Goal: Navigation & Orientation: Find specific page/section

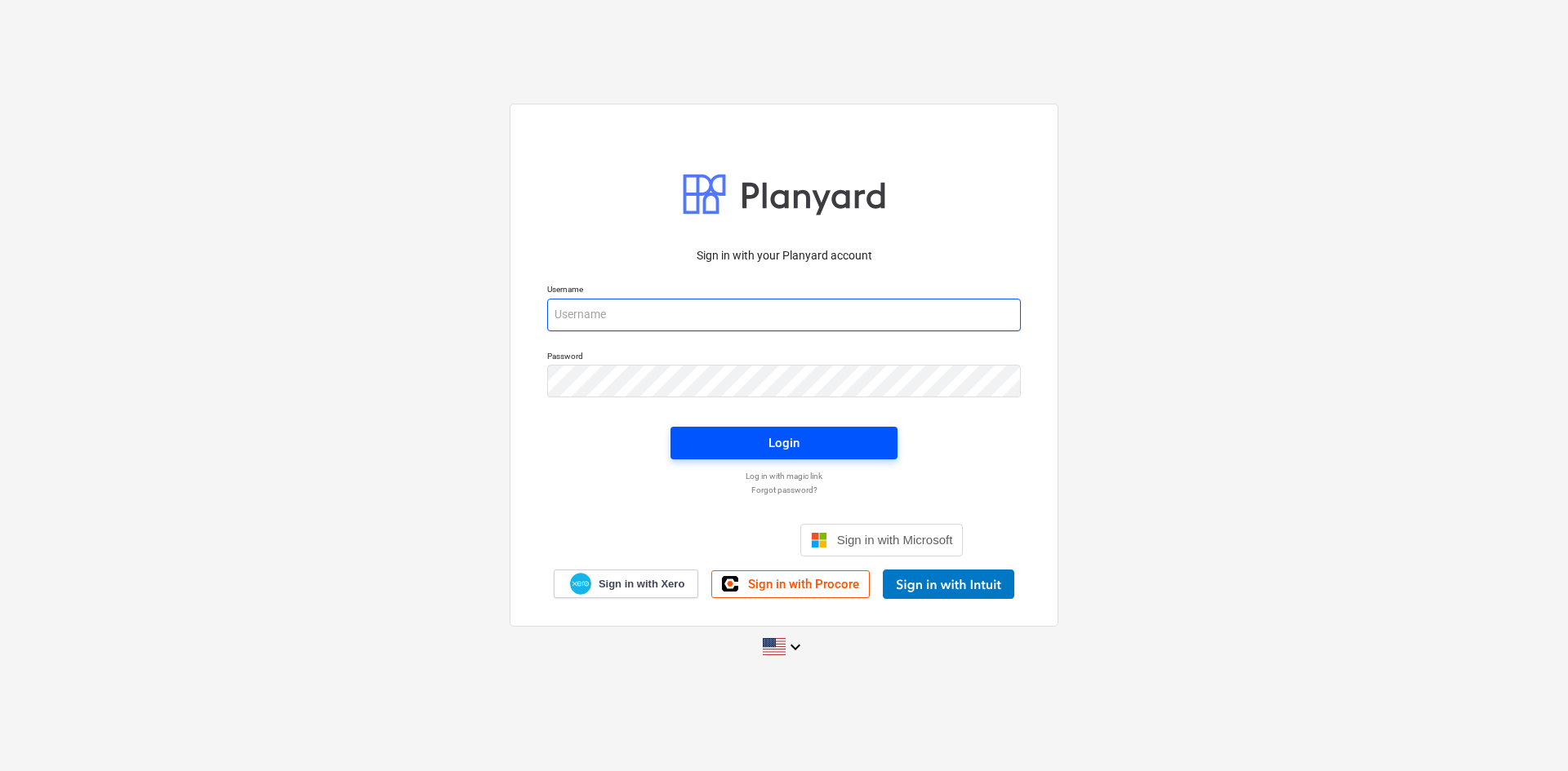
type input "[PERSON_NAME][EMAIL_ADDRESS][DOMAIN_NAME]"
click at [794, 444] on div "Login" at bounding box center [784, 443] width 31 height 21
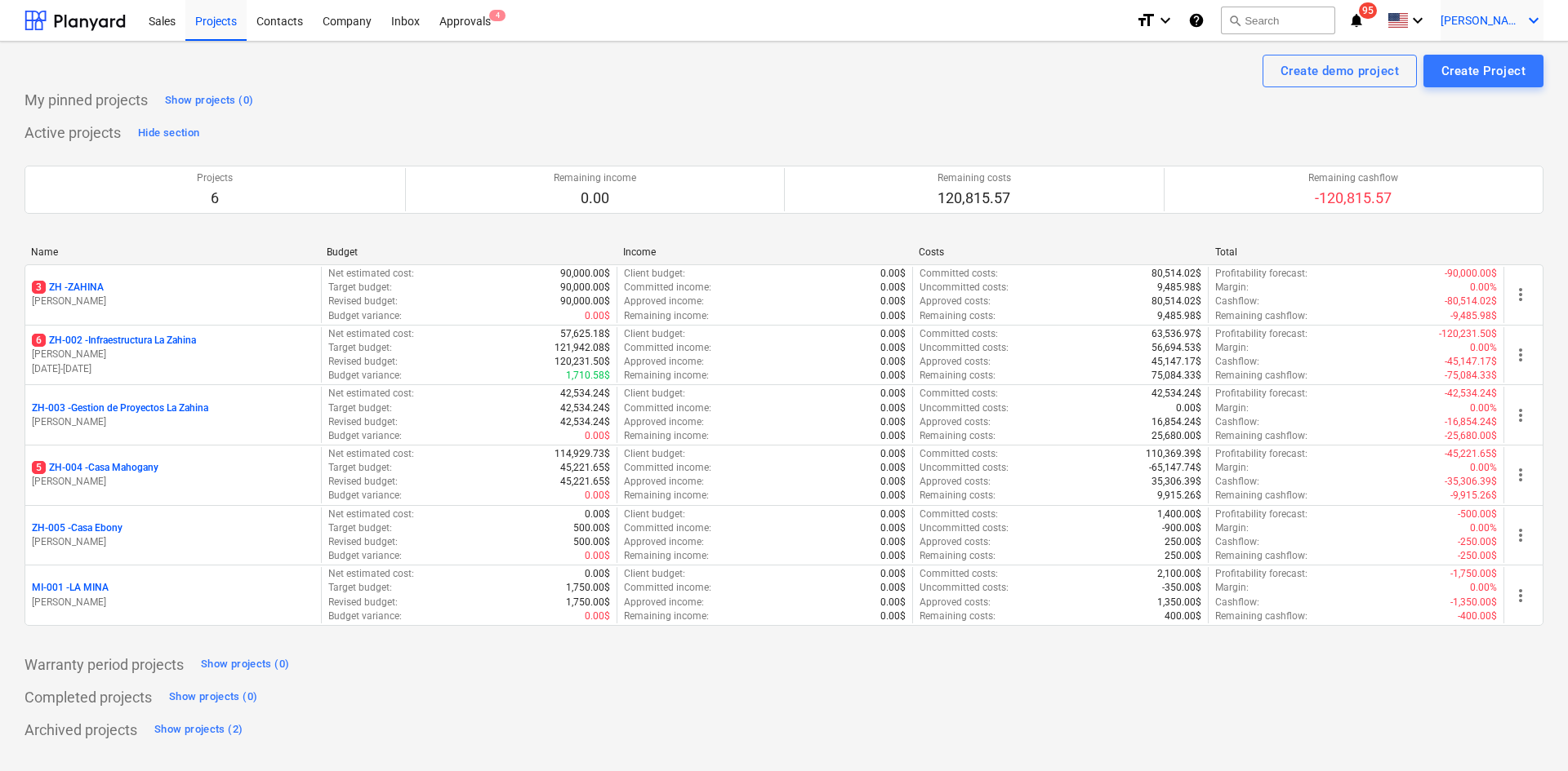
click at [1514, 14] on span "[PERSON_NAME]" at bounding box center [1481, 20] width 81 height 13
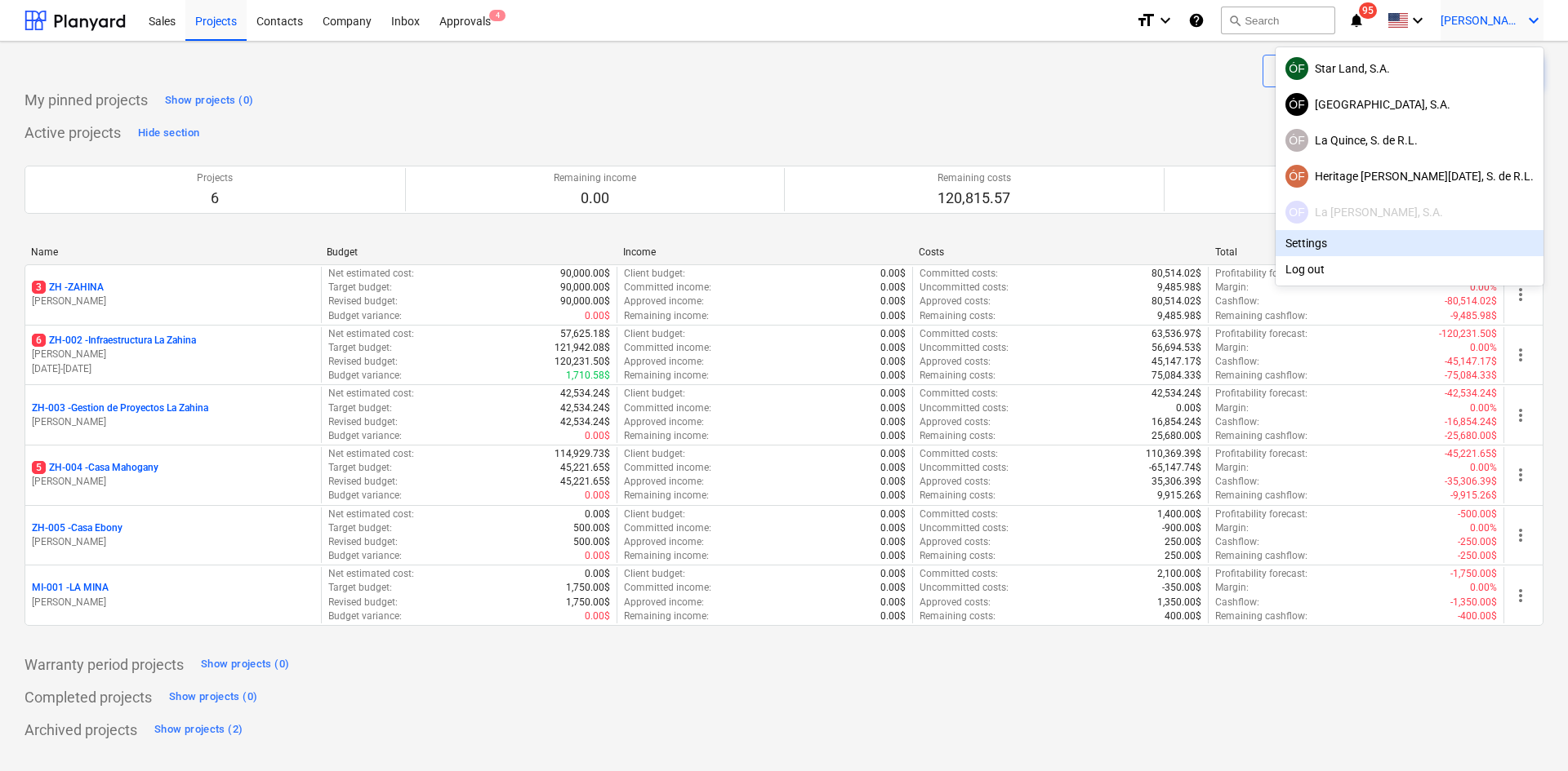
click at [142, 458] on div at bounding box center [784, 385] width 1568 height 771
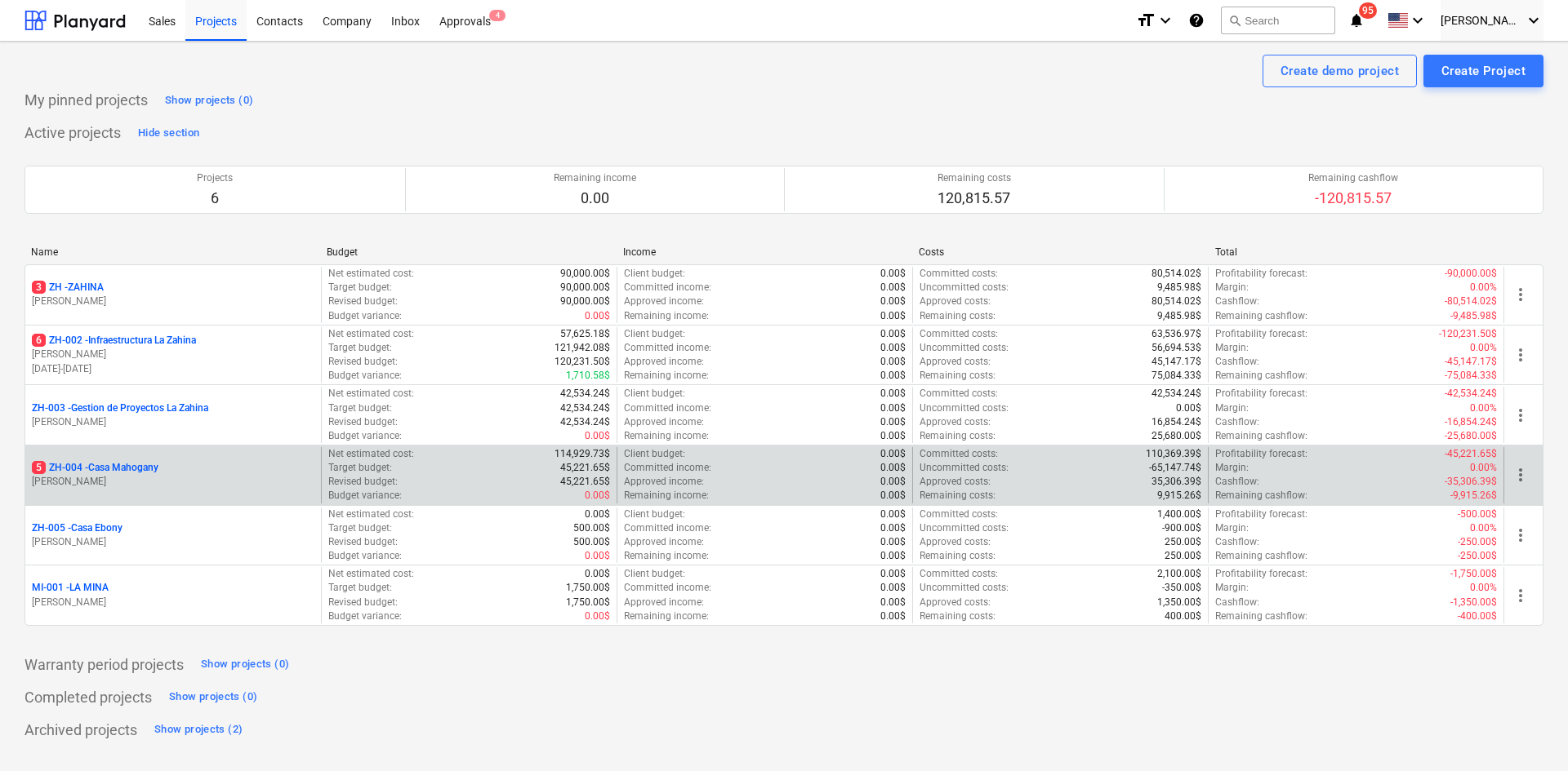
click at [139, 469] on p "5 ZH-004 - Casa Mahogany" at bounding box center [94, 468] width 127 height 14
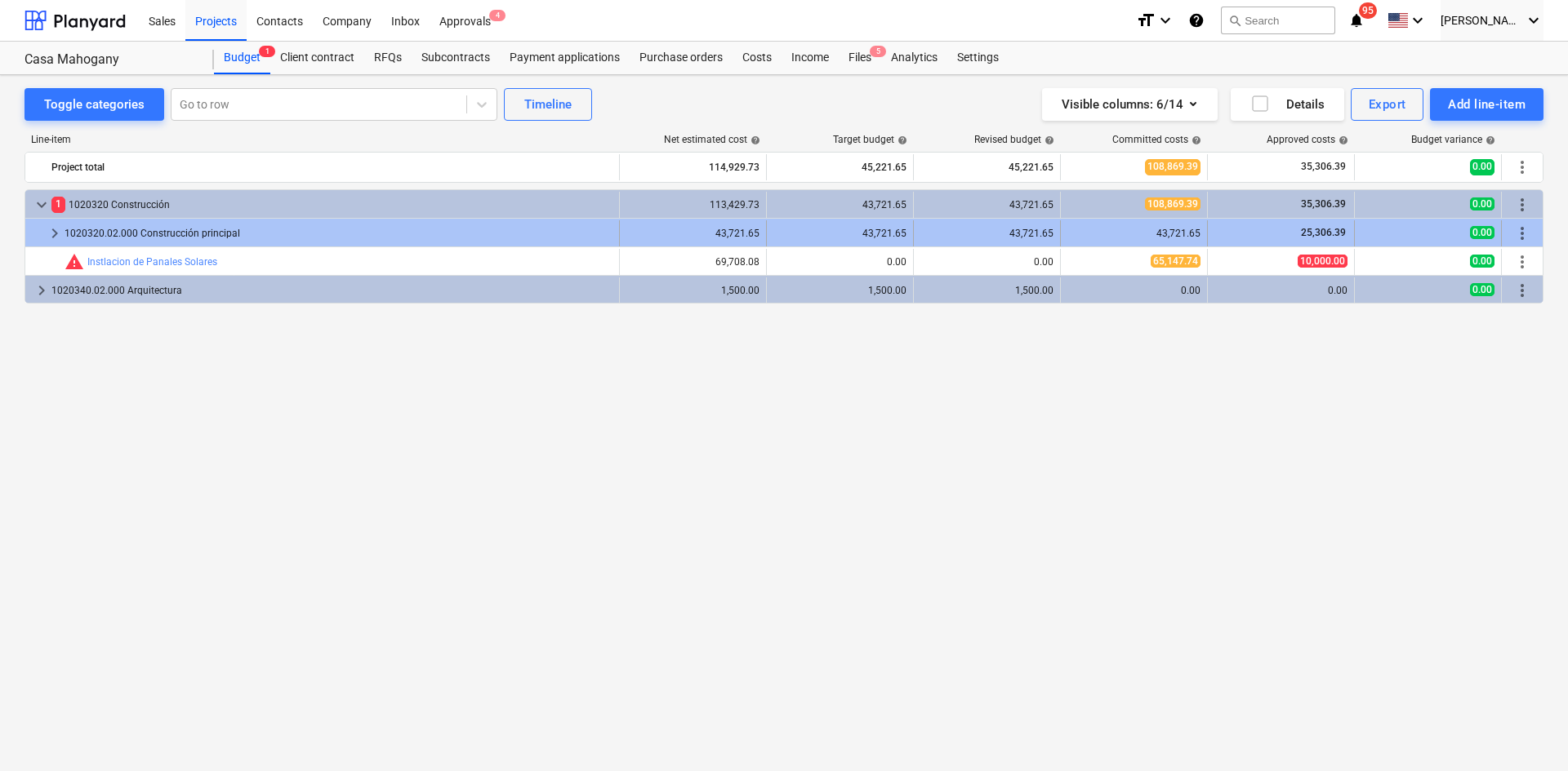
click at [51, 230] on span "keyboard_arrow_right" at bounding box center [54, 233] width 19 height 19
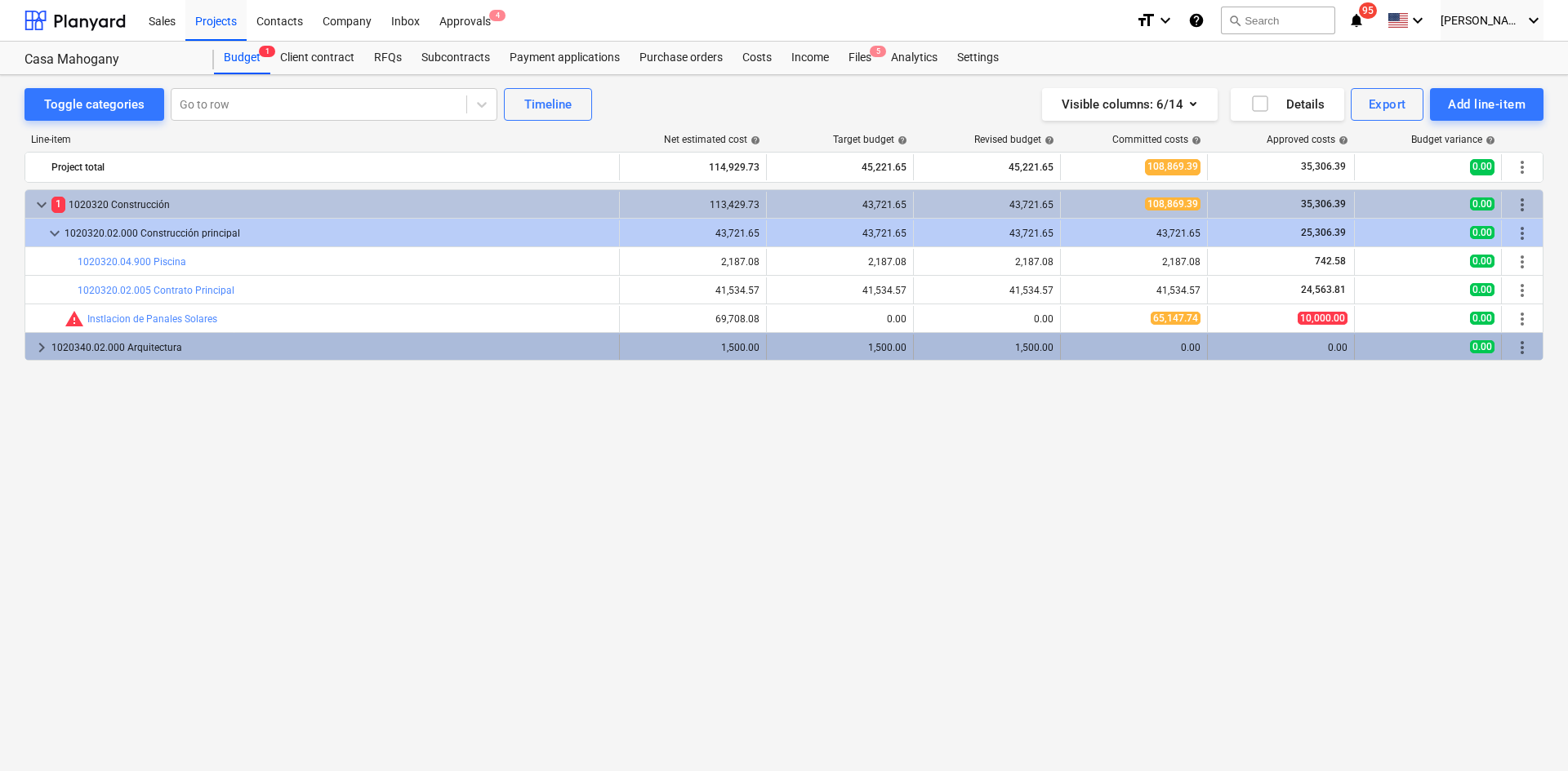
click at [41, 345] on span "keyboard_arrow_right" at bounding box center [41, 348] width 19 height 19
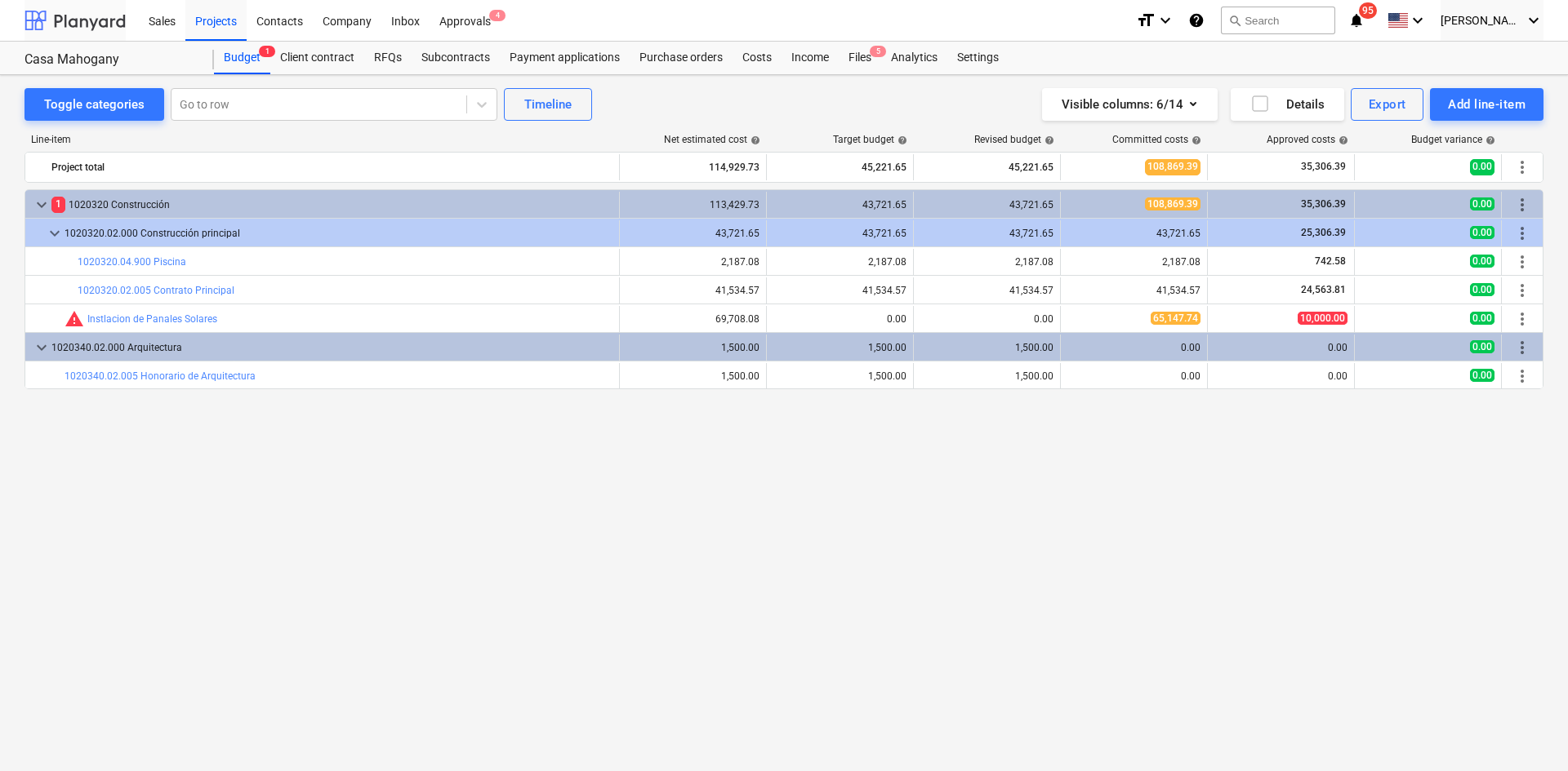
click at [81, 27] on div at bounding box center [75, 20] width 101 height 41
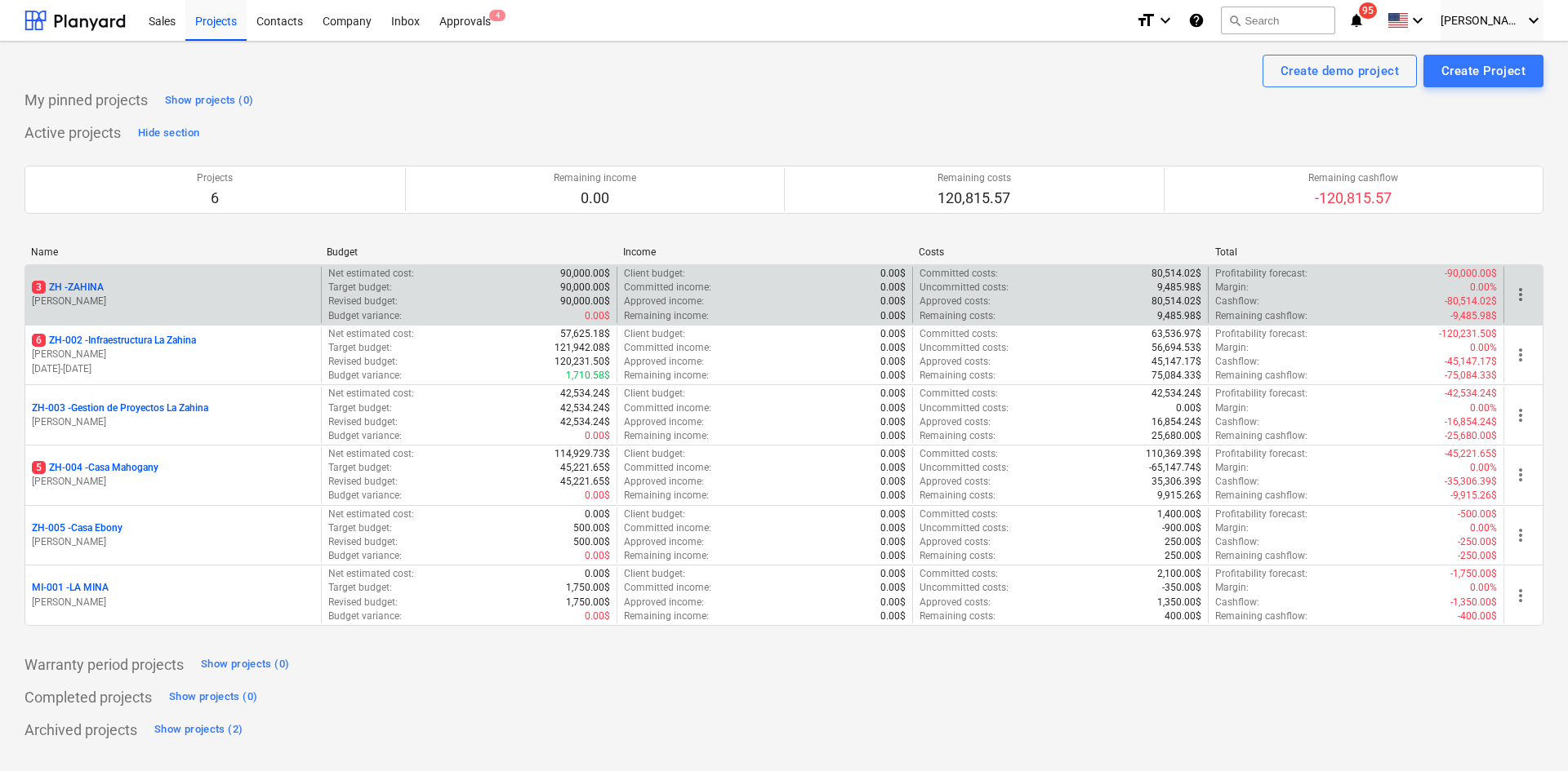
click at [81, 289] on p "3 ZH - ZAHINA" at bounding box center [67, 288] width 72 height 14
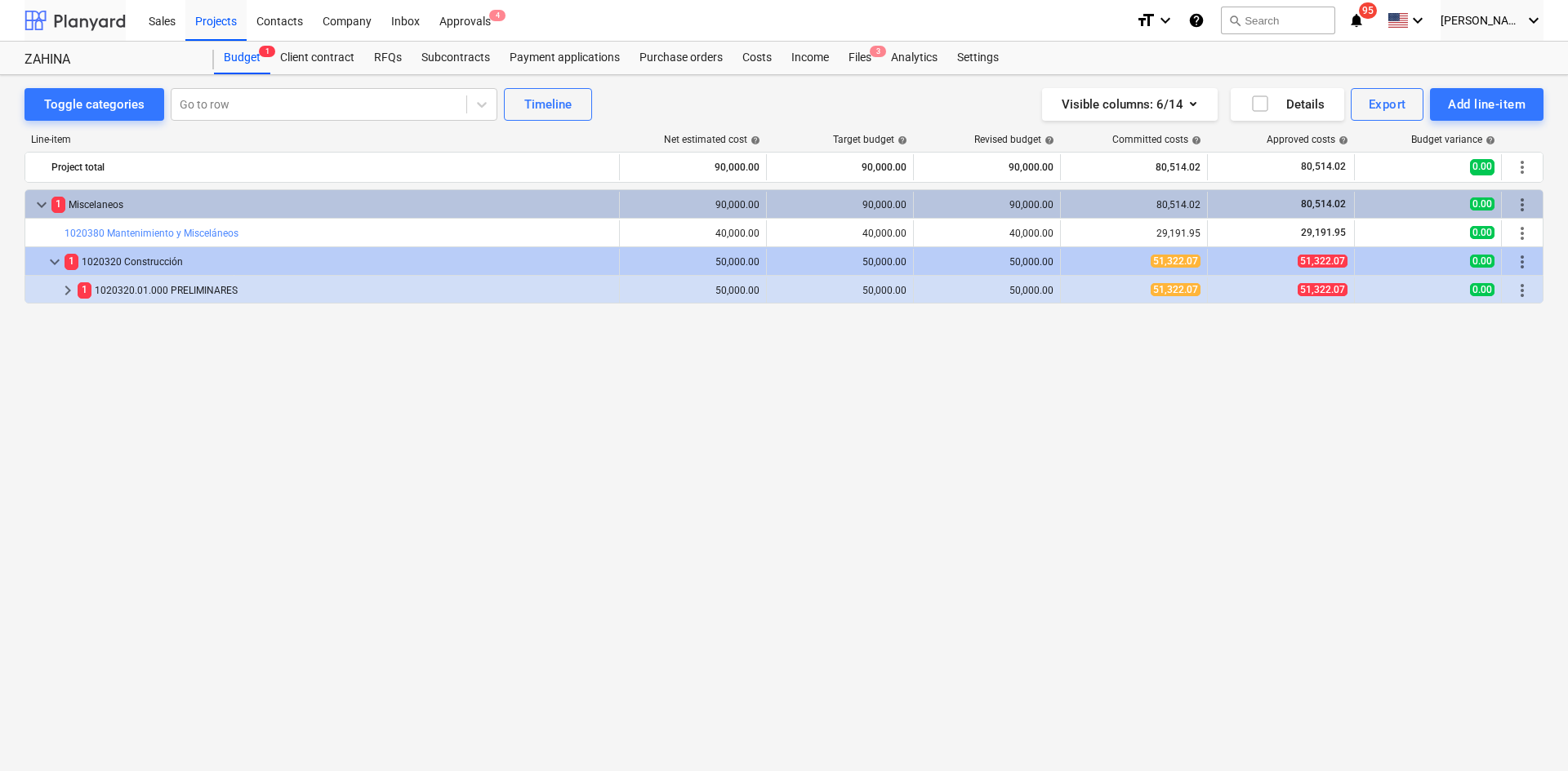
click at [77, 23] on div at bounding box center [75, 20] width 101 height 41
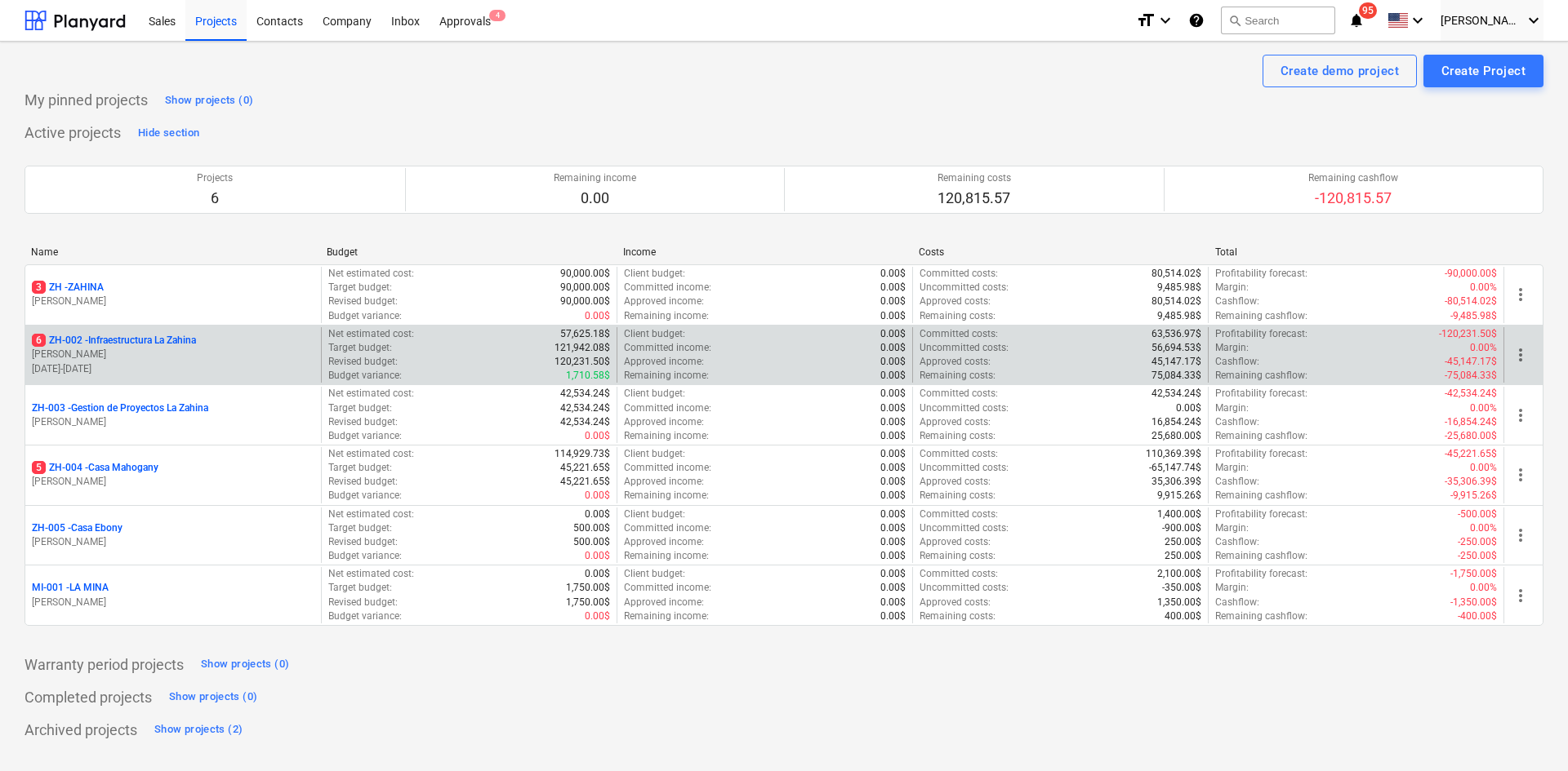
click at [113, 337] on p "6 ZH-002 - Infraestructura La Zahina" at bounding box center [114, 341] width 164 height 14
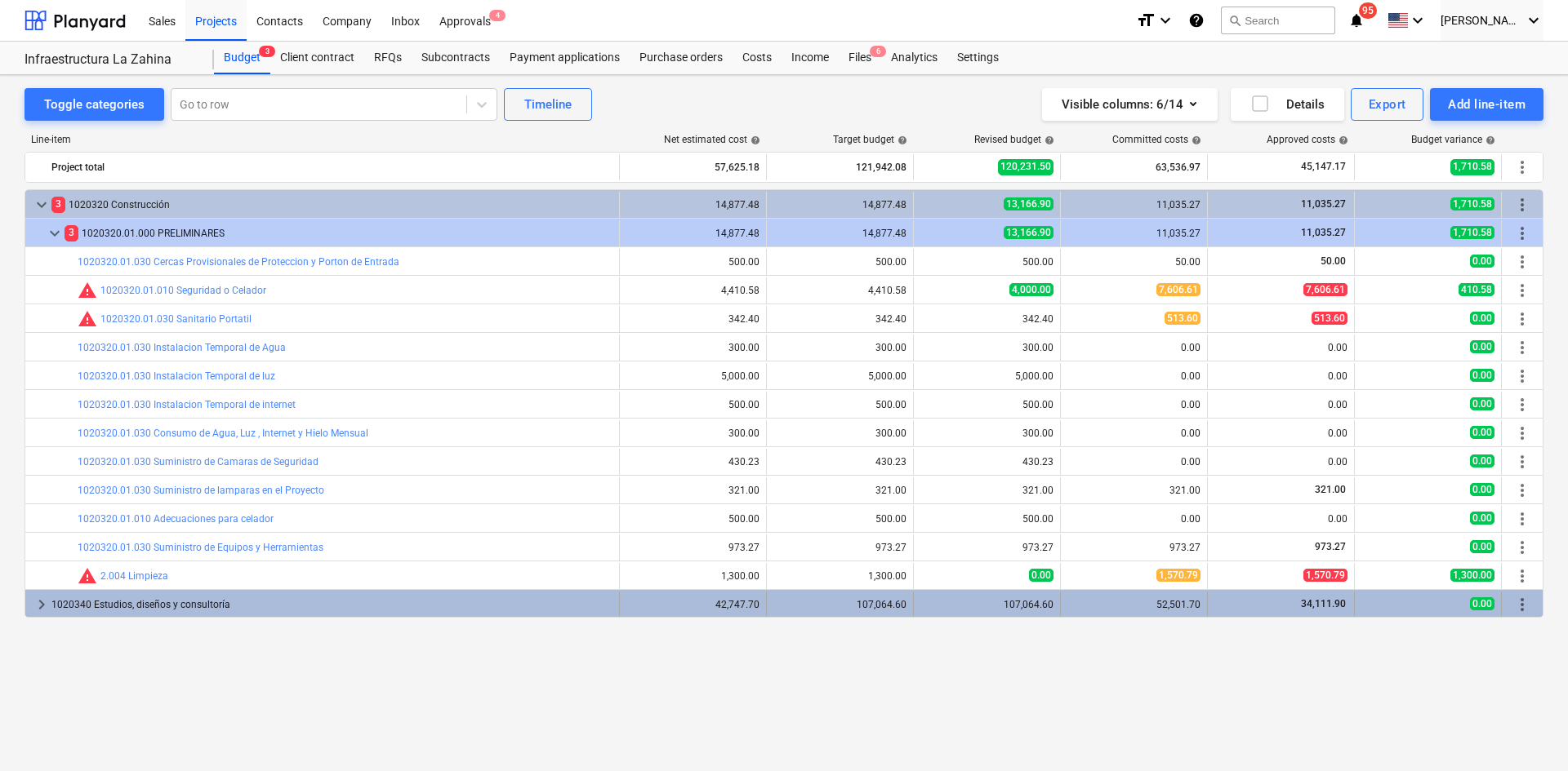
click at [43, 611] on span "keyboard_arrow_right" at bounding box center [41, 605] width 19 height 19
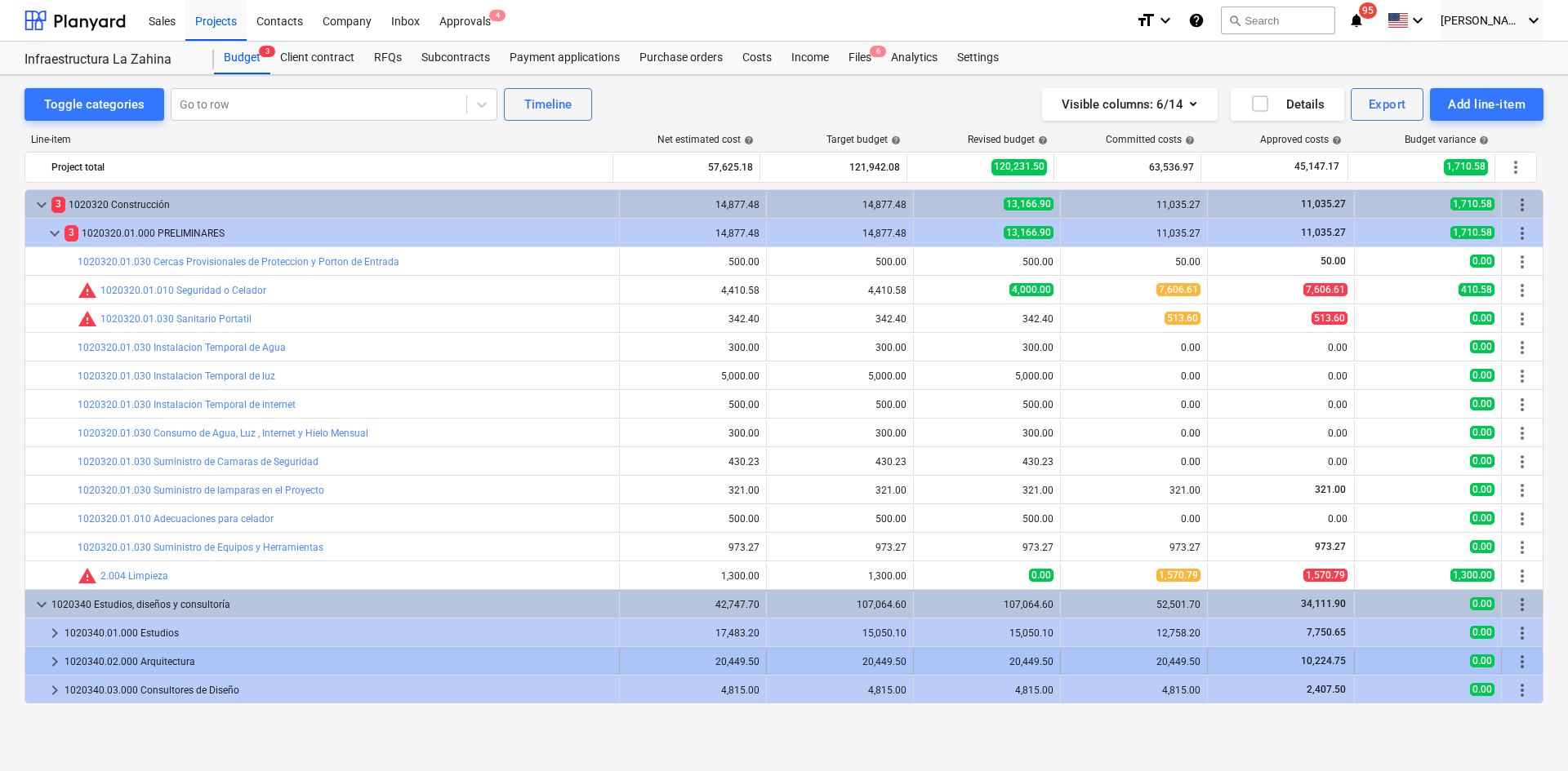
click at [50, 657] on span "keyboard_arrow_right" at bounding box center [54, 662] width 19 height 19
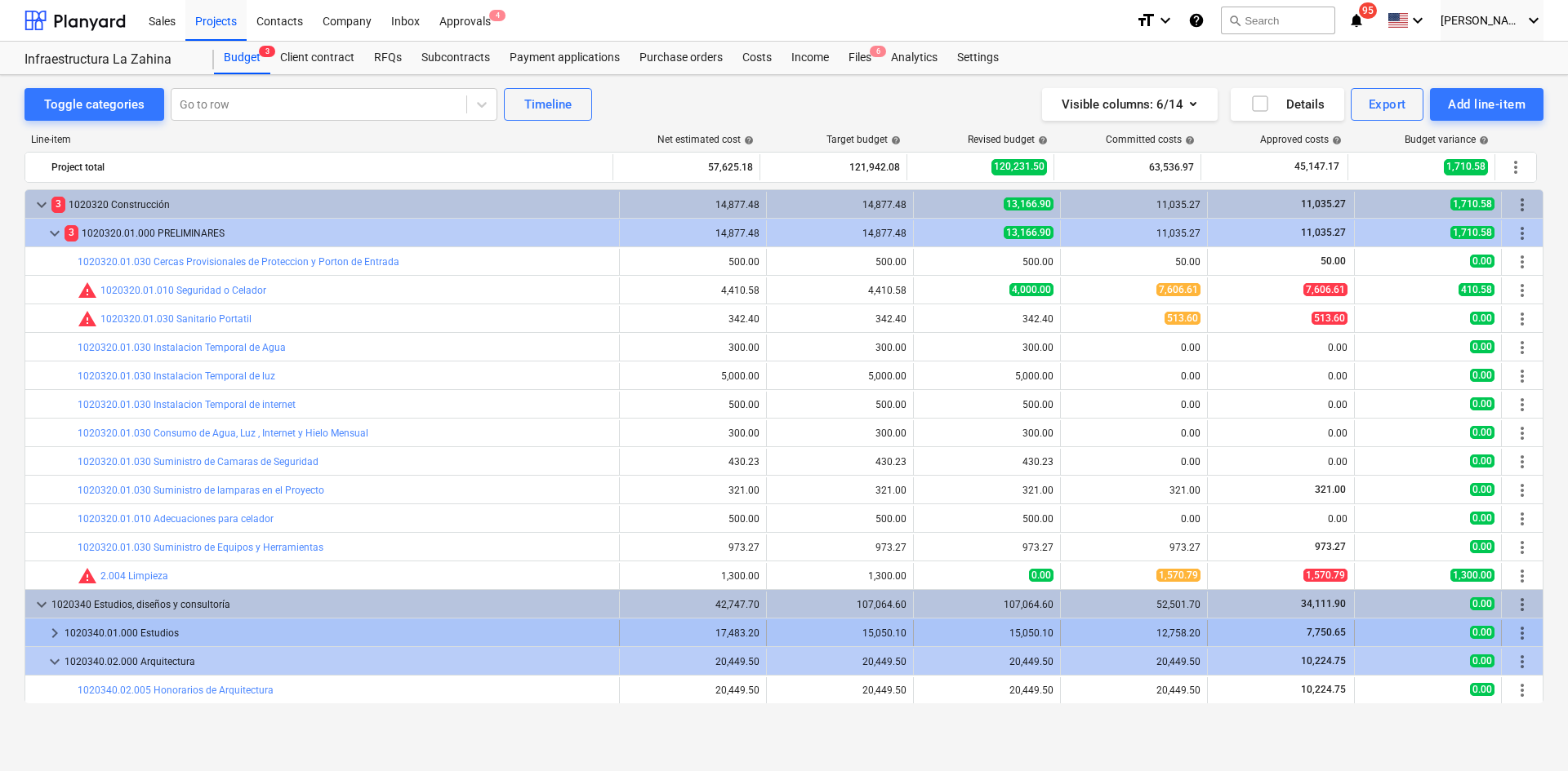
click at [50, 633] on span "keyboard_arrow_right" at bounding box center [54, 633] width 19 height 19
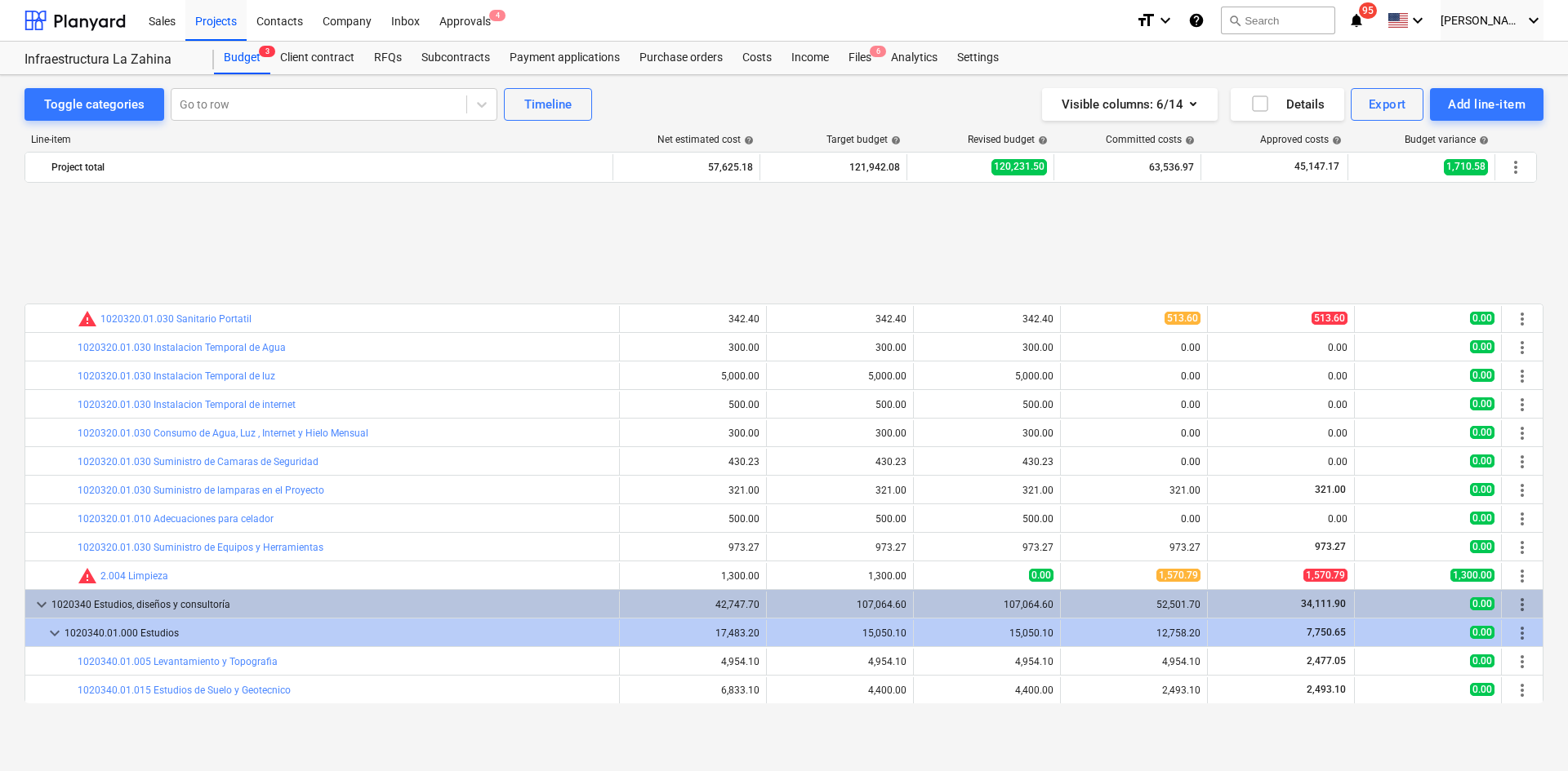
scroll to position [163, 0]
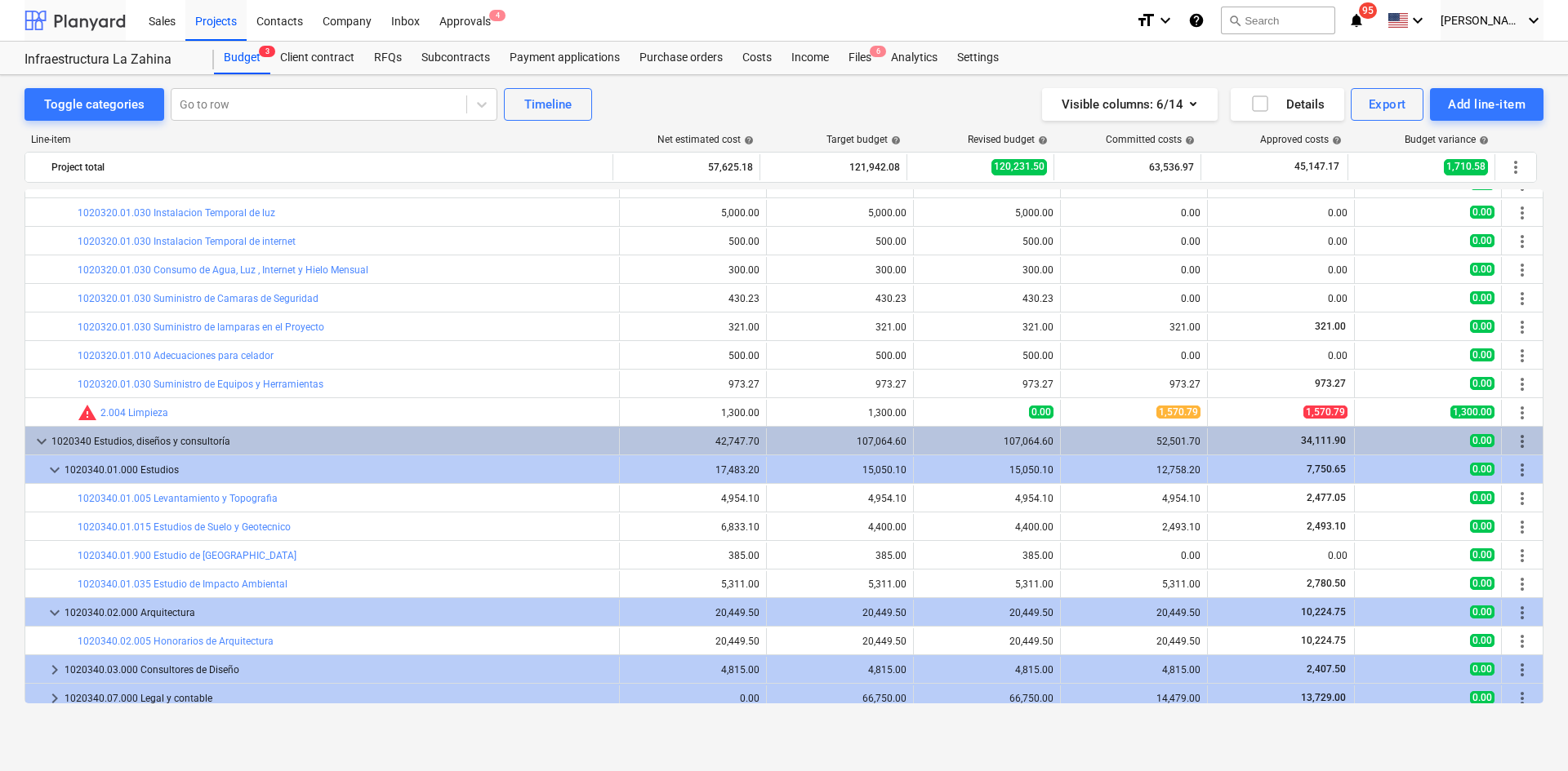
click at [59, 23] on div at bounding box center [75, 20] width 101 height 41
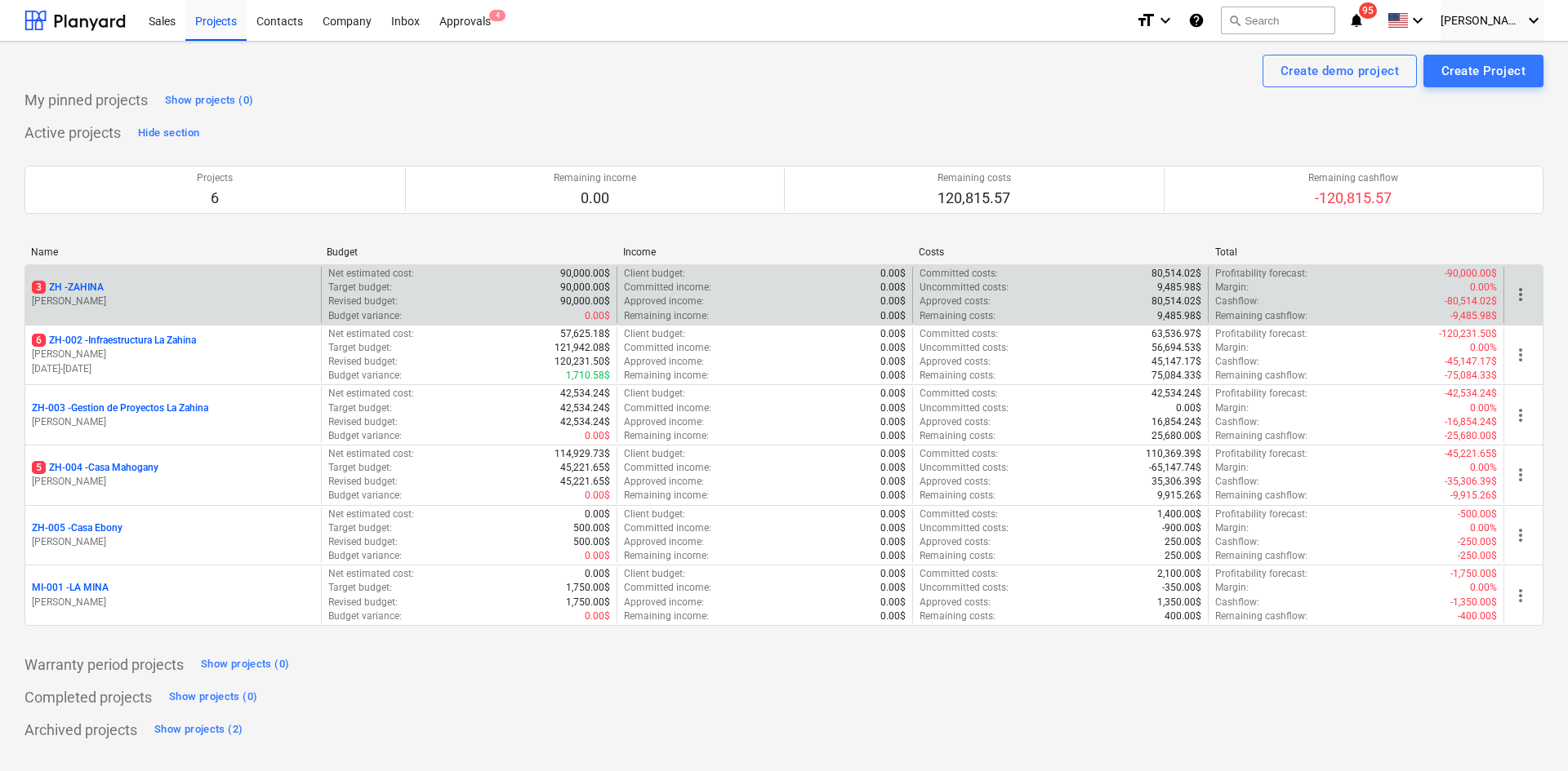
click at [114, 286] on div "3 ZH - ZAHINA" at bounding box center [172, 288] width 282 height 14
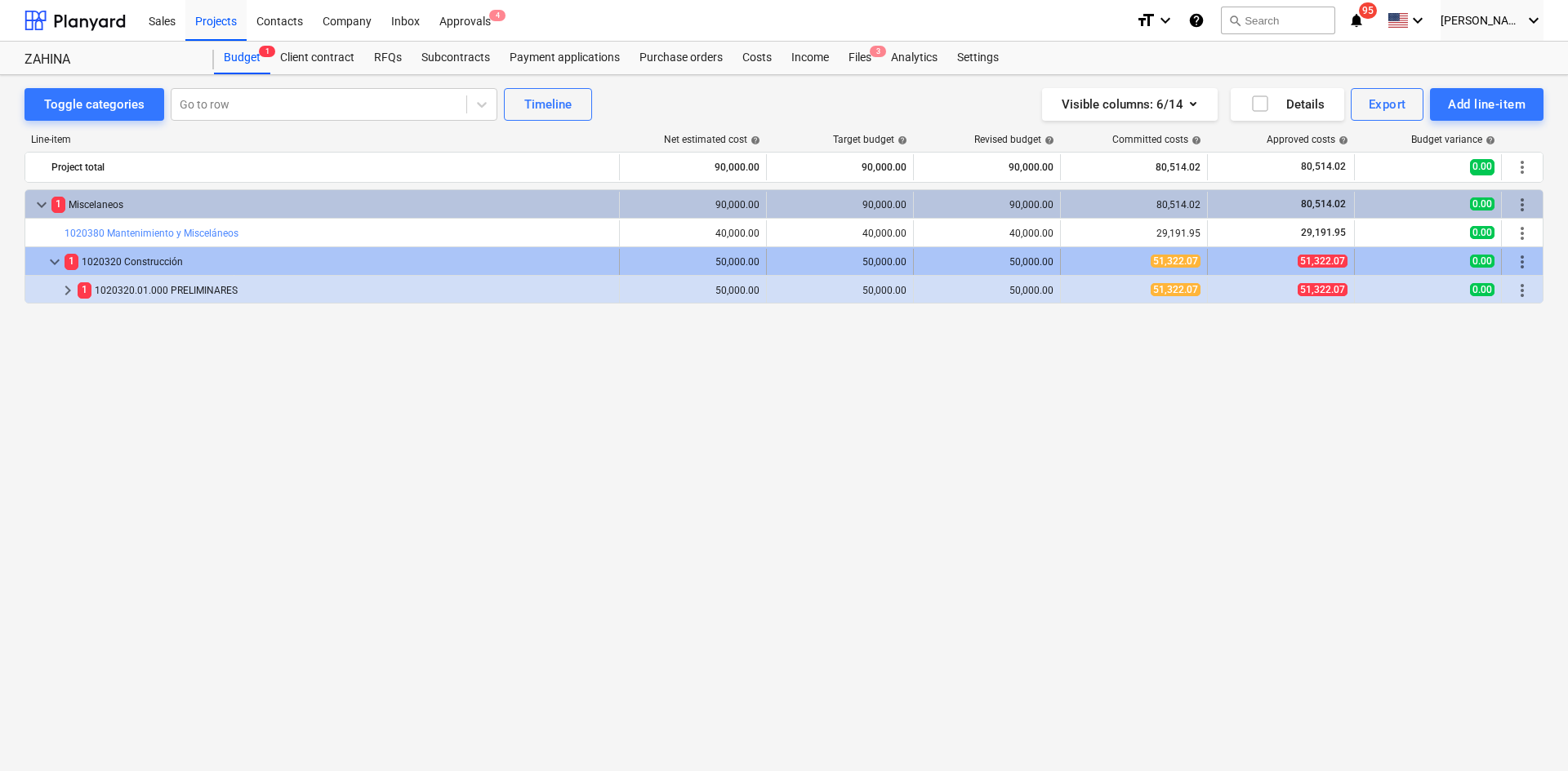
click at [56, 266] on span "keyboard_arrow_down" at bounding box center [54, 262] width 19 height 19
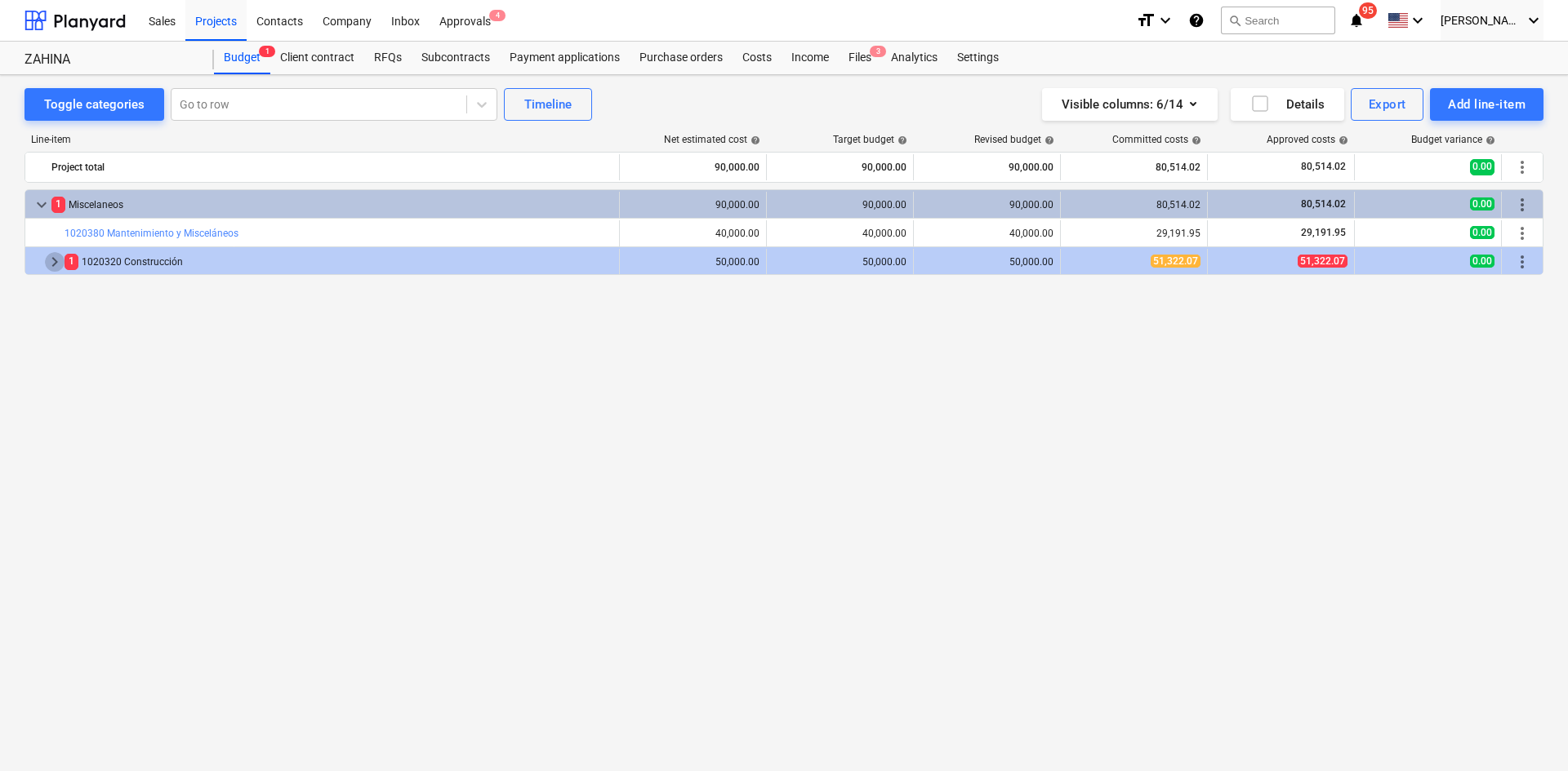
click at [55, 265] on span "keyboard_arrow_right" at bounding box center [54, 262] width 19 height 19
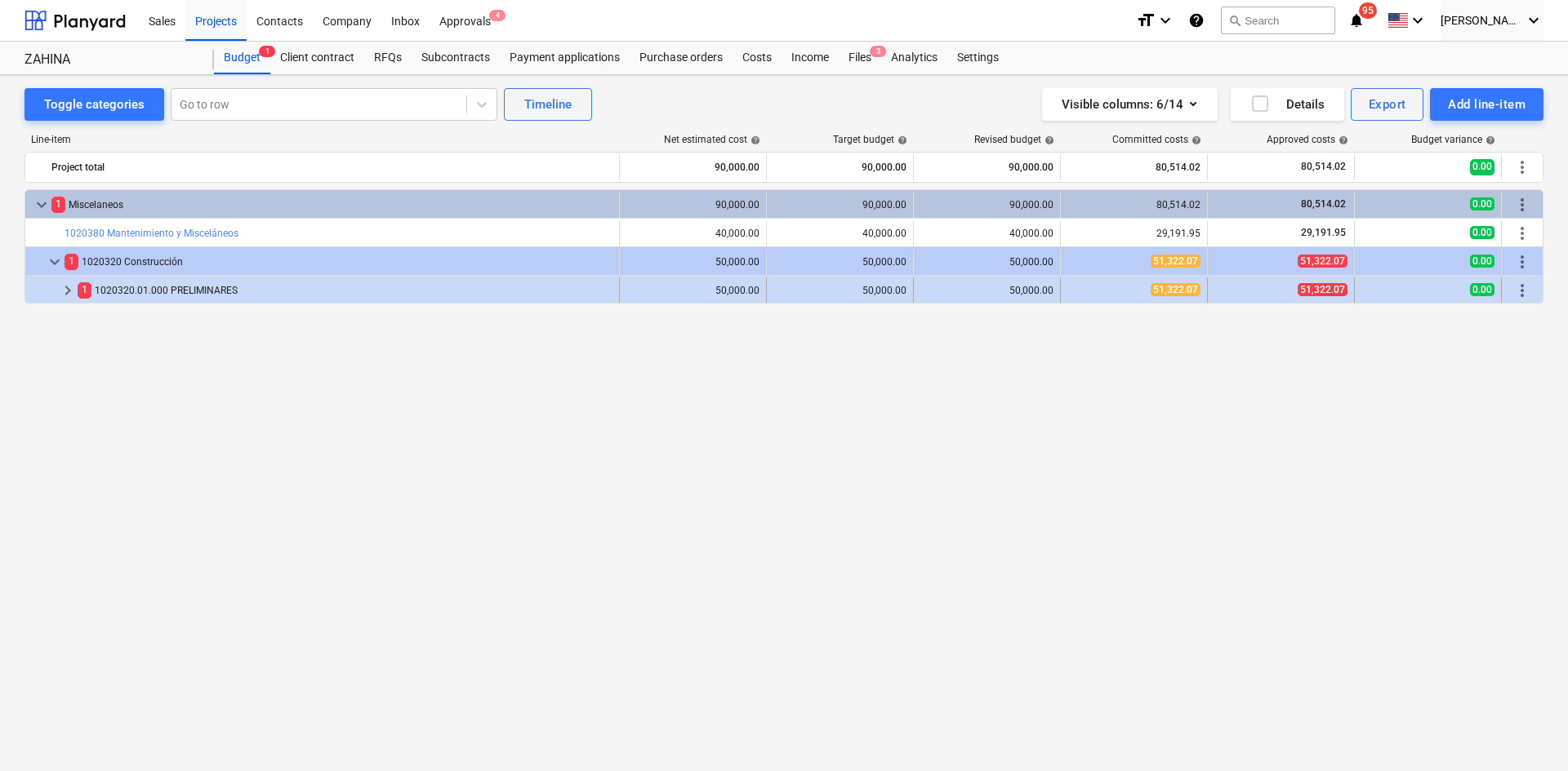
click at [67, 290] on span "keyboard_arrow_right" at bounding box center [67, 291] width 19 height 19
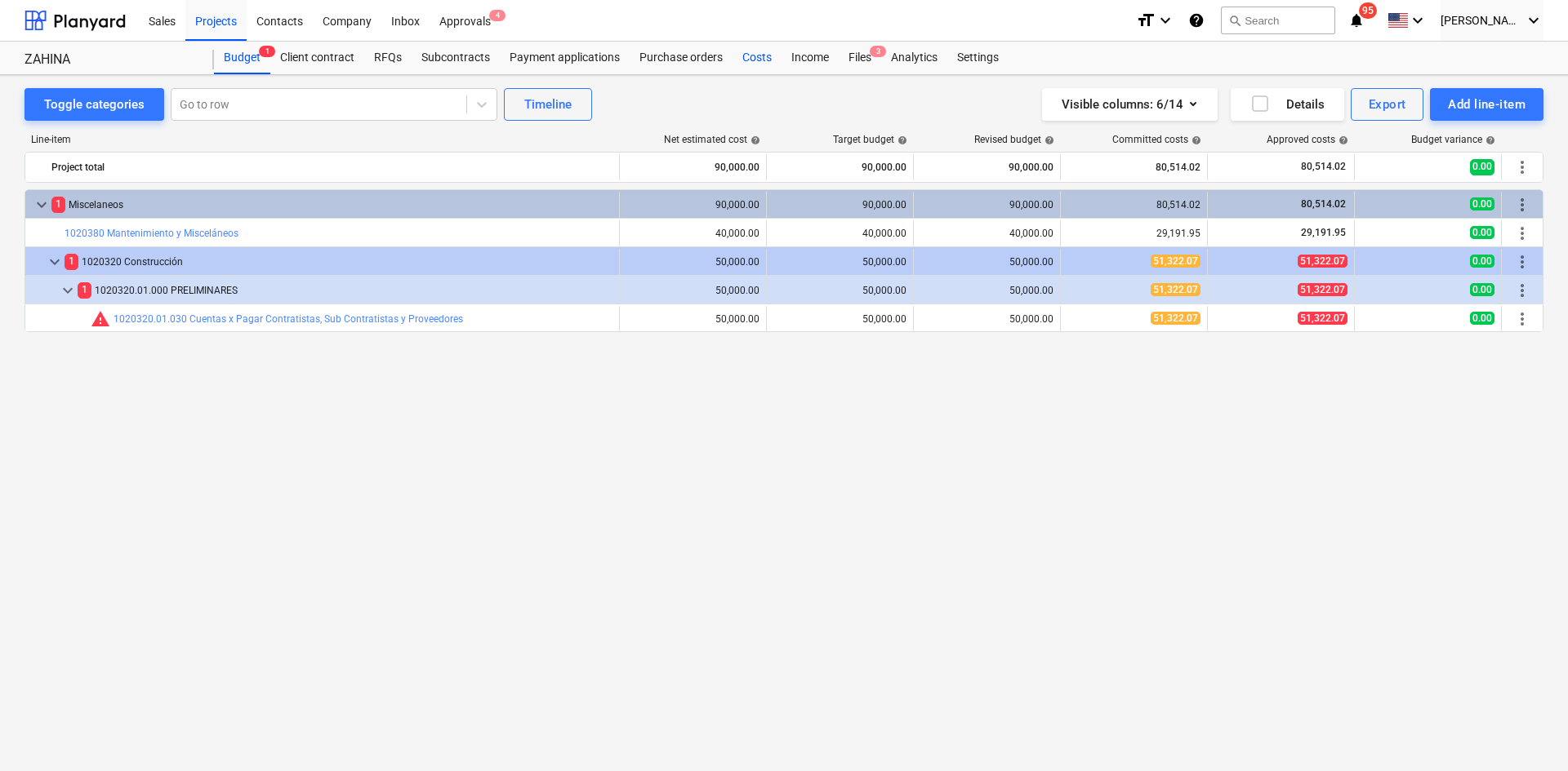
click at [759, 65] on div "Costs" at bounding box center [757, 58] width 49 height 32
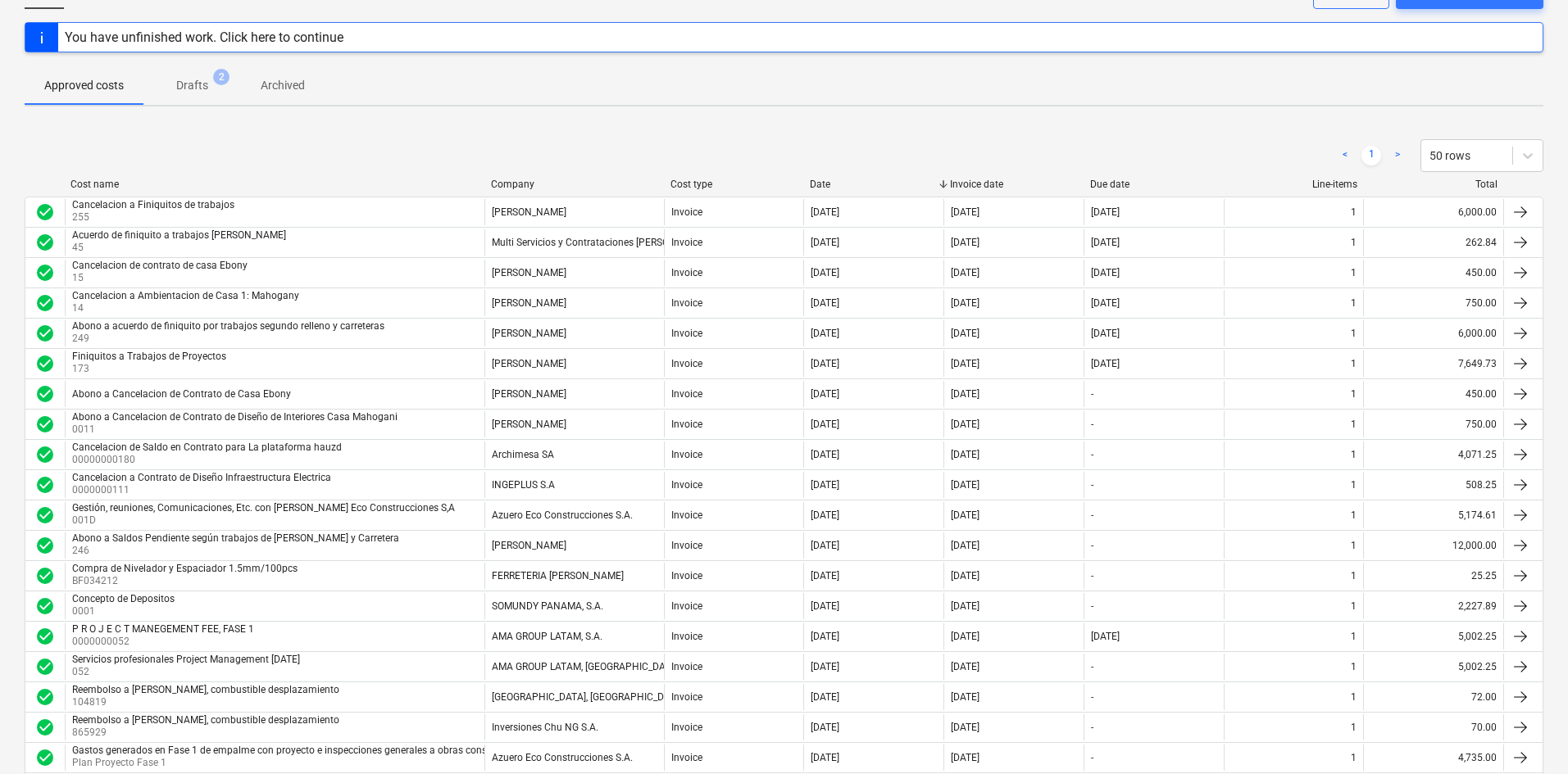
scroll to position [111, 0]
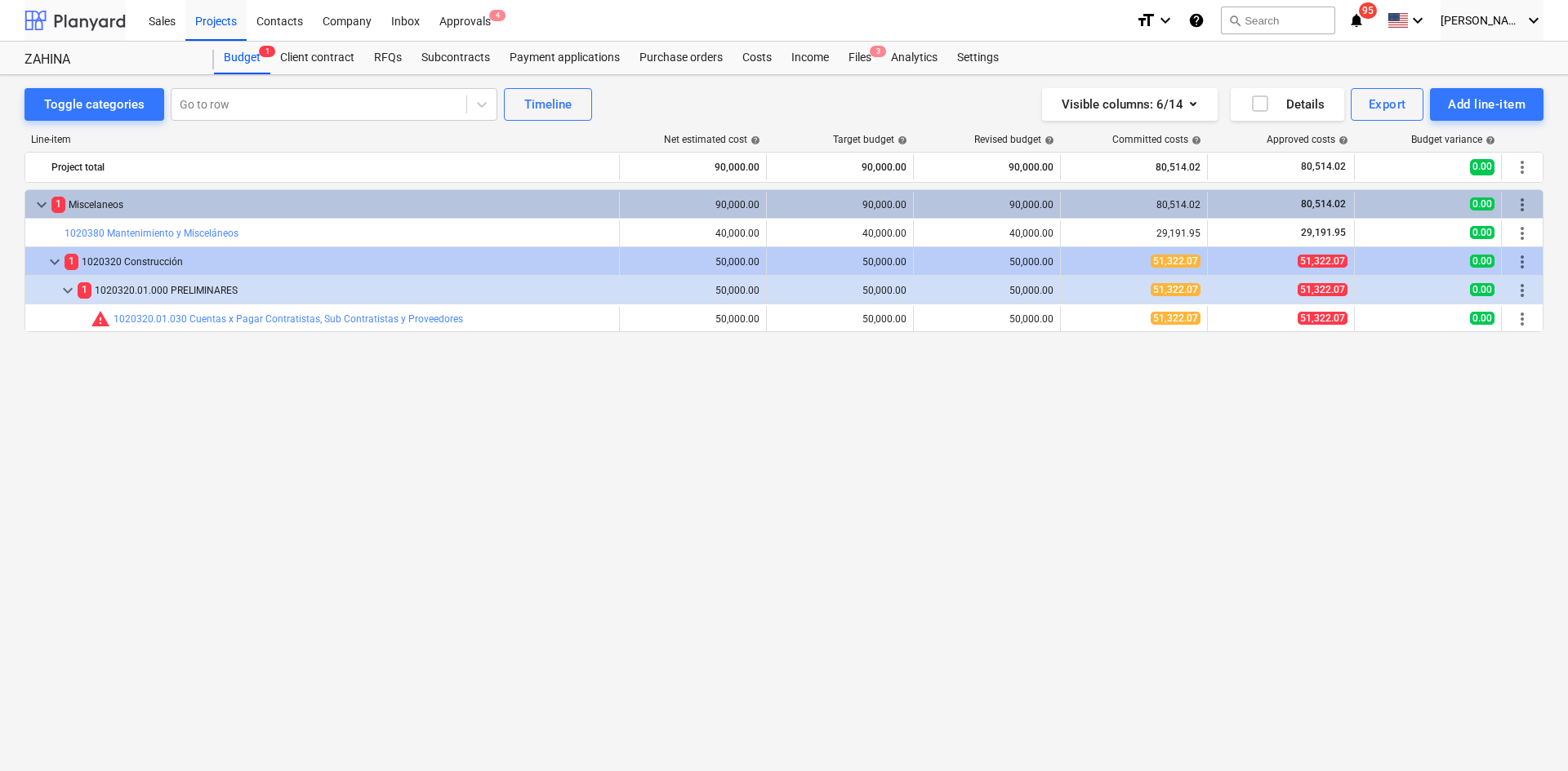
click at [57, 14] on div at bounding box center [75, 20] width 101 height 41
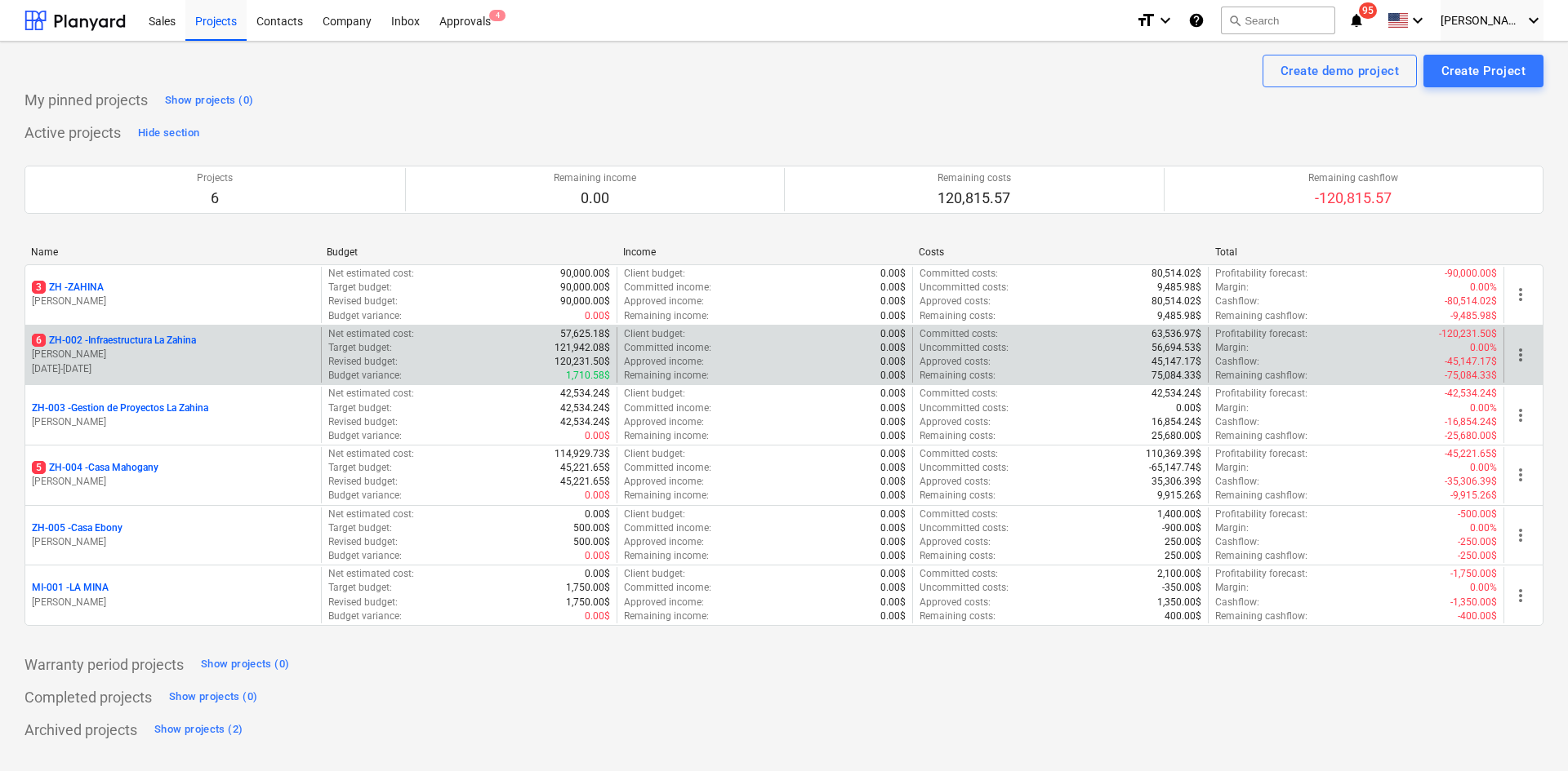
click at [142, 345] on p "6 ZH-002 - Infraestructura La Zahina" at bounding box center [114, 341] width 164 height 14
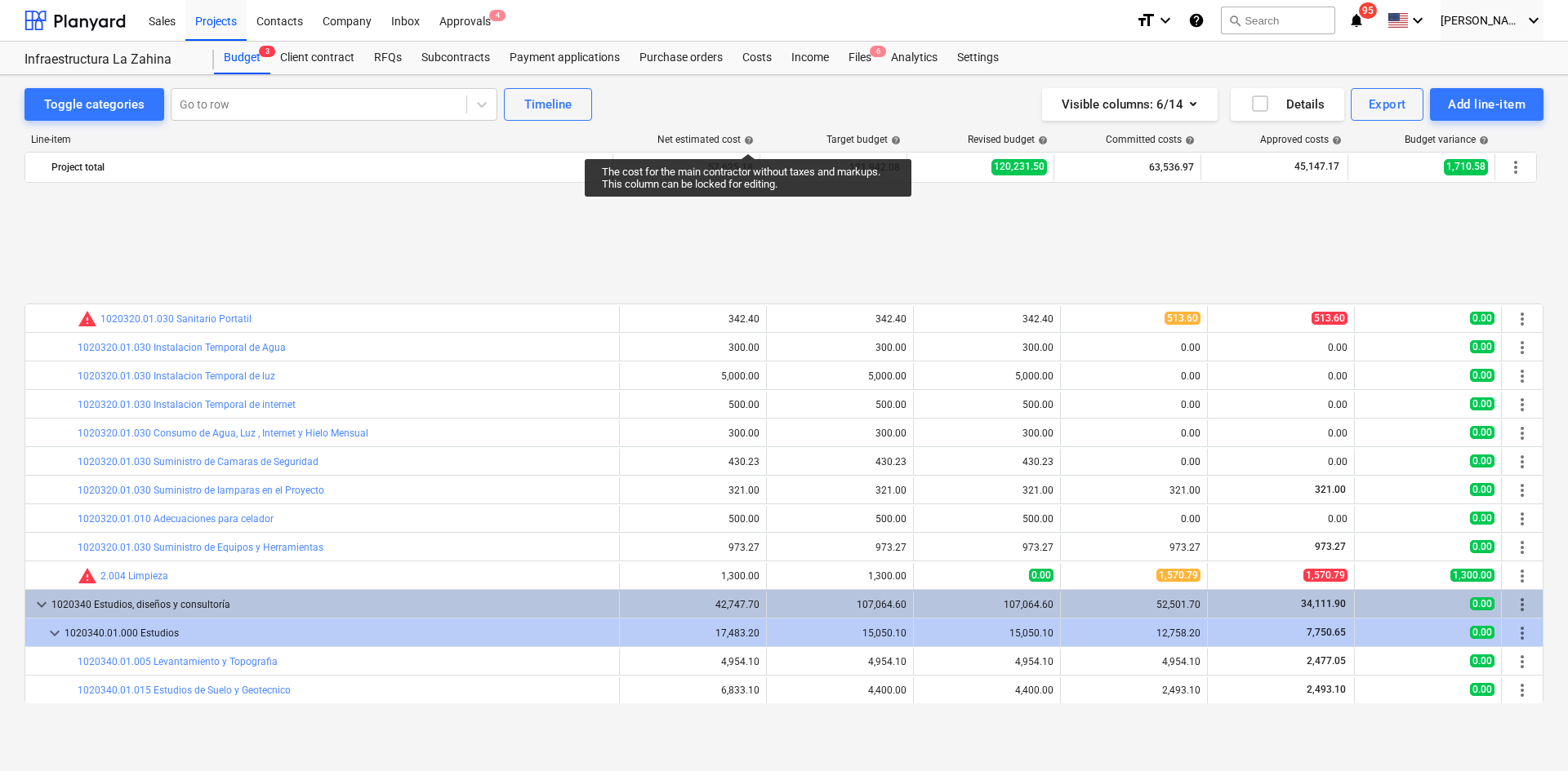
scroll to position [163, 0]
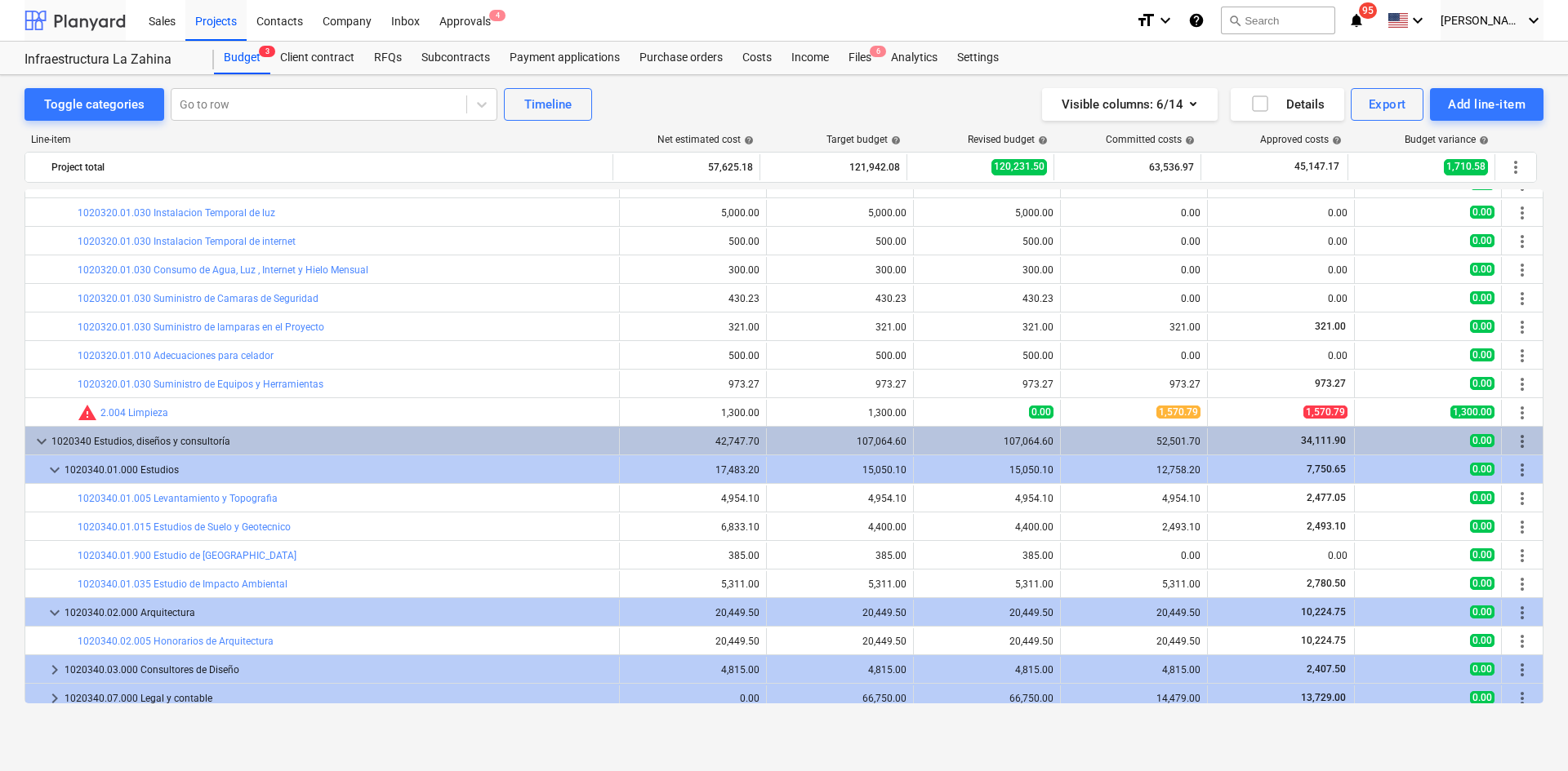
click at [102, 23] on div at bounding box center [75, 20] width 101 height 41
